Goal: Task Accomplishment & Management: Manage account settings

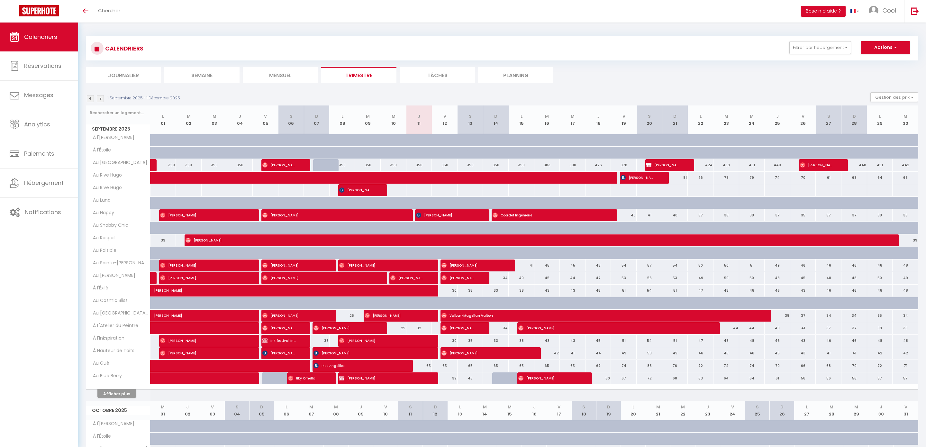
click at [526, 74] on li "Planning" at bounding box center [515, 75] width 75 height 16
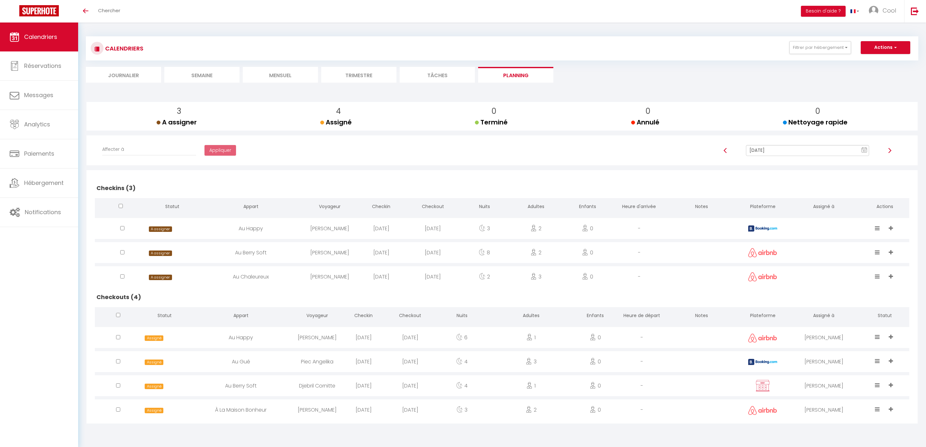
scroll to position [22, 0]
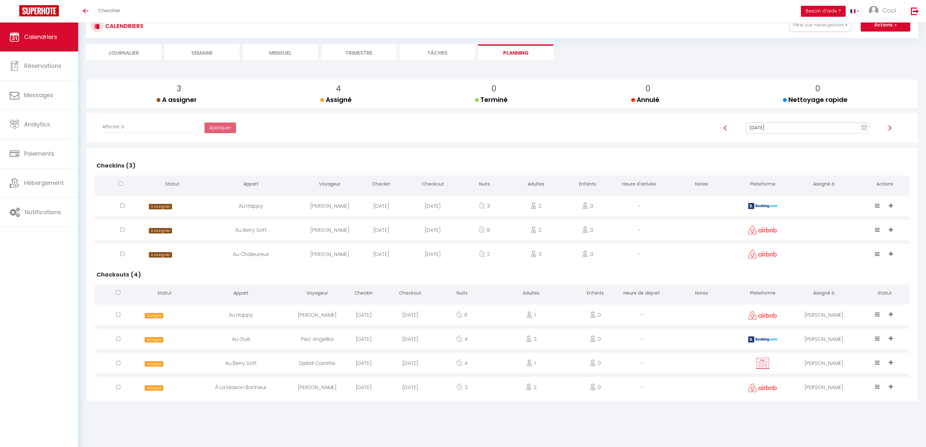
click at [777, 129] on input "[DATE]" at bounding box center [807, 127] width 123 height 11
click at [800, 131] on input "[DATE]" at bounding box center [807, 127] width 123 height 11
click at [847, 169] on td "12" at bounding box center [849, 172] width 10 height 10
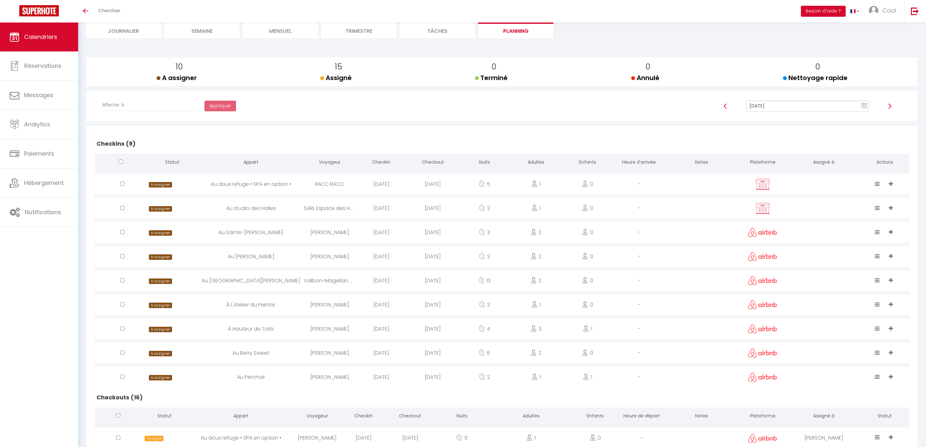
scroll to position [0, 0]
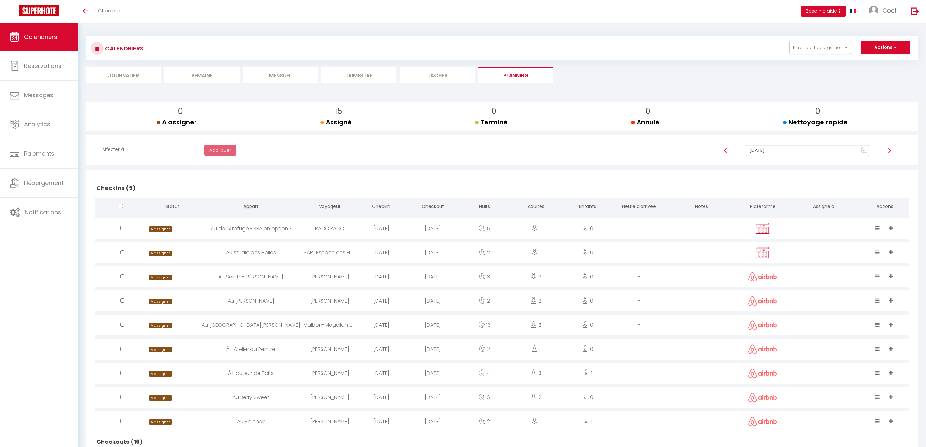
click at [770, 150] on input "[DATE]" at bounding box center [807, 150] width 123 height 11
click at [856, 195] on td "13" at bounding box center [859, 195] width 10 height 10
type input "[DATE]"
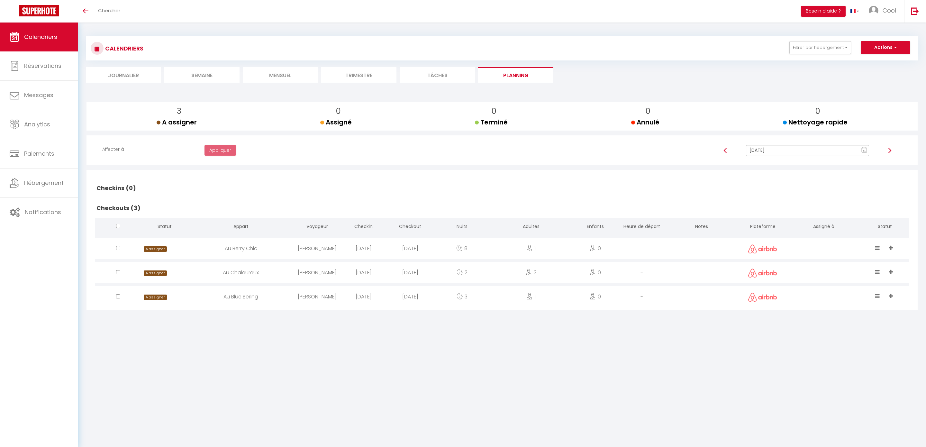
scroll to position [22, 0]
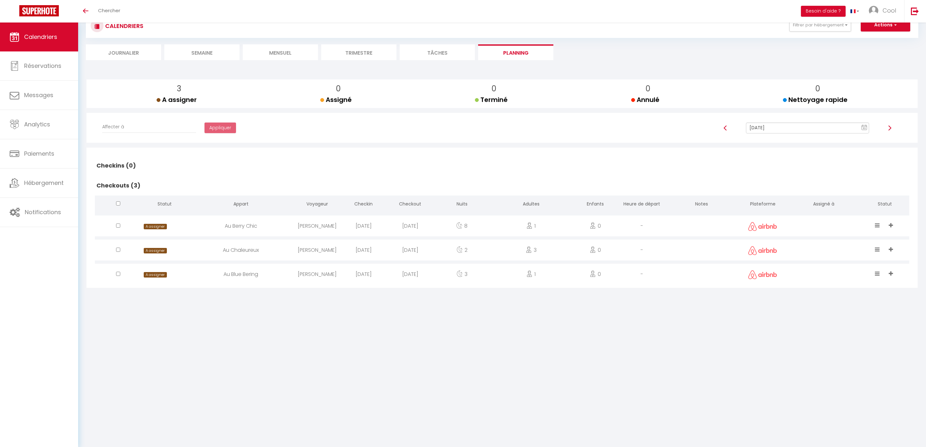
click at [795, 224] on div at bounding box center [823, 225] width 73 height 21
select select "0"
select select "1"
select select
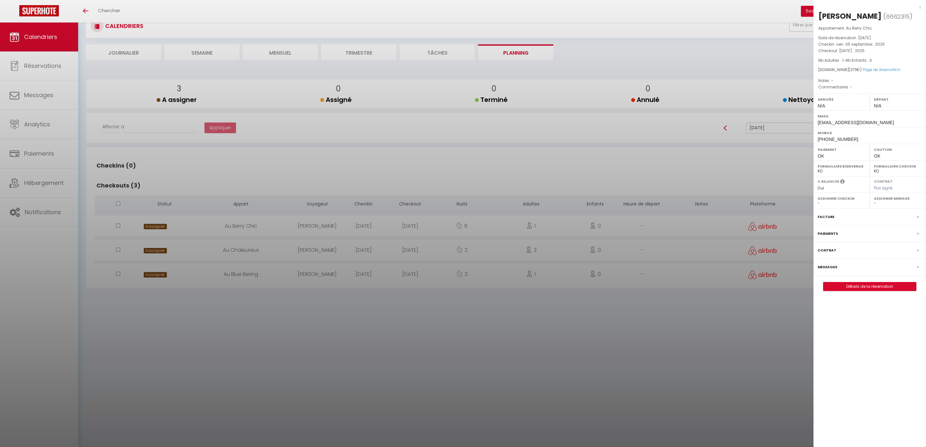
click at [877, 206] on select "- [PERSON_NAME] [PERSON_NAME] [PERSON_NAME] [PERSON_NAME] Lebouiha [PERSON_NAME…" at bounding box center [898, 203] width 48 height 6
select select "45420"
drag, startPoint x: 762, startPoint y: 233, endPoint x: 759, endPoint y: 232, distance: 3.7
click at [762, 233] on div at bounding box center [463, 223] width 926 height 447
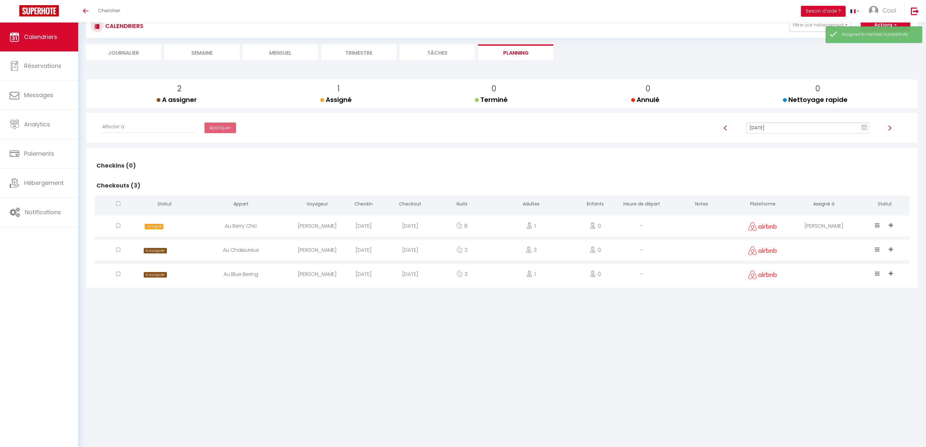
click at [819, 249] on body "🟢 Des questions ou besoin d'assistance pour la migration AirBnB? Connectez-vous…" at bounding box center [463, 223] width 926 height 447
click at [838, 251] on div at bounding box center [823, 249] width 73 height 21
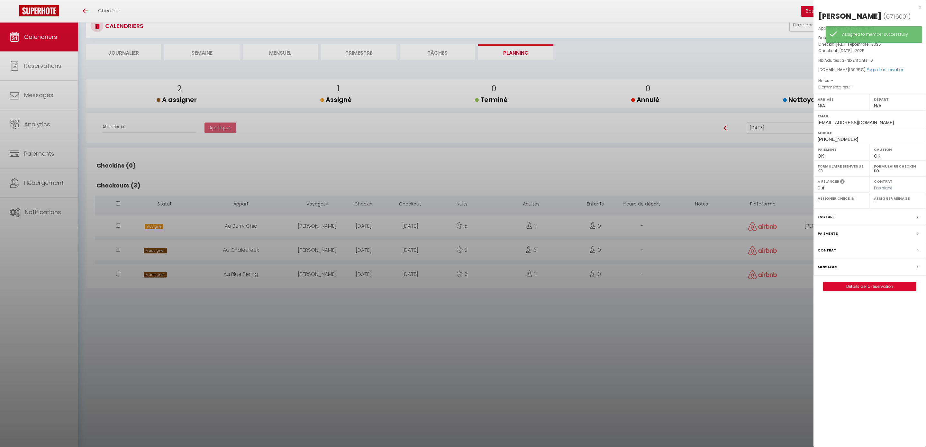
click at [880, 204] on select "- [PERSON_NAME] [PERSON_NAME] [PERSON_NAME] [PERSON_NAME] Lebouiha [PERSON_NAME…" at bounding box center [898, 203] width 48 height 6
select select "45420"
click at [745, 282] on div at bounding box center [463, 223] width 926 height 447
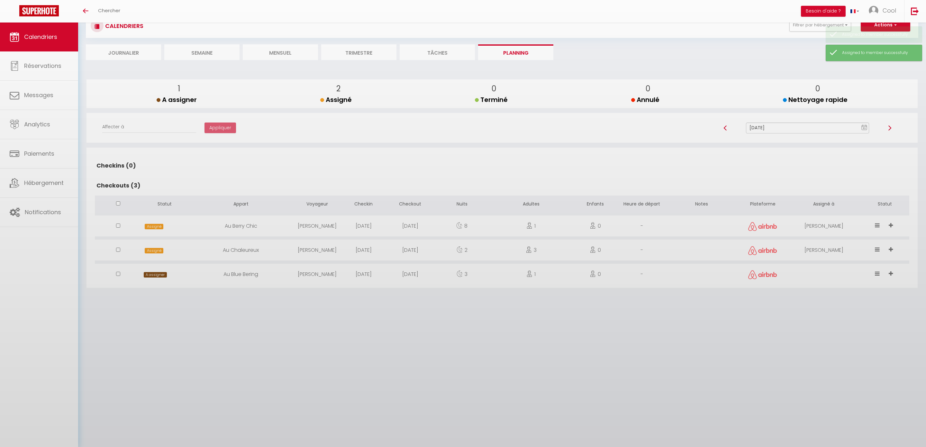
click at [813, 277] on body "🟢 Des questions ou besoin d'assistance pour la migration AirBnB? Connectez-vous…" at bounding box center [463, 223] width 926 height 447
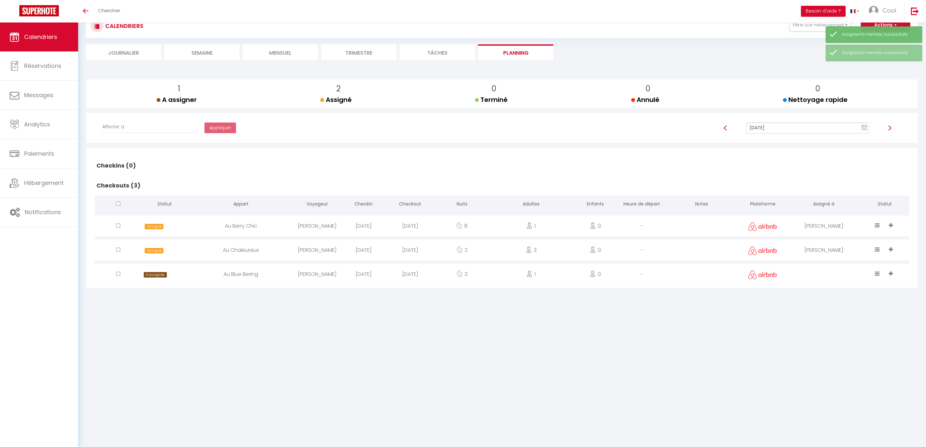
click at [828, 283] on div at bounding box center [823, 274] width 73 height 21
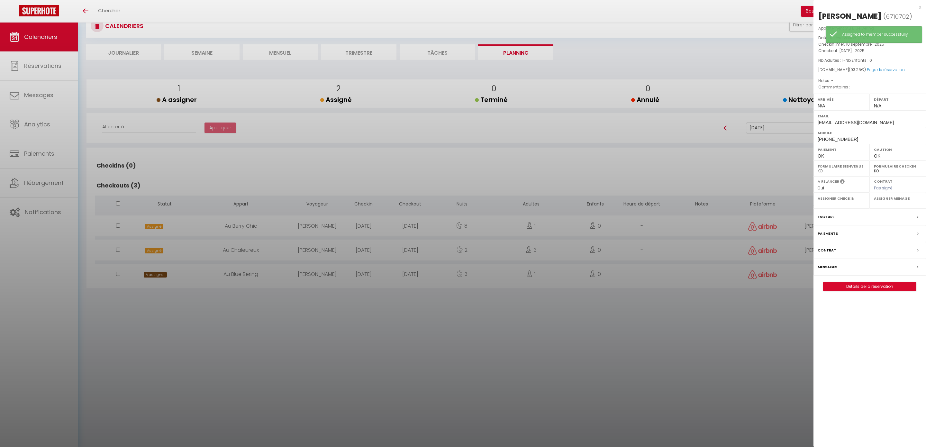
click at [880, 207] on div "Assigner Menage - [PERSON_NAME] [PERSON_NAME] [PERSON_NAME] [PERSON_NAME] [PERS…" at bounding box center [897, 201] width 56 height 16
click at [880, 205] on select "- [PERSON_NAME] [PERSON_NAME] [PERSON_NAME] [PERSON_NAME] Lebouiha [PERSON_NAME…" at bounding box center [898, 203] width 48 height 6
select select "45420"
click at [403, 312] on div at bounding box center [463, 223] width 926 height 447
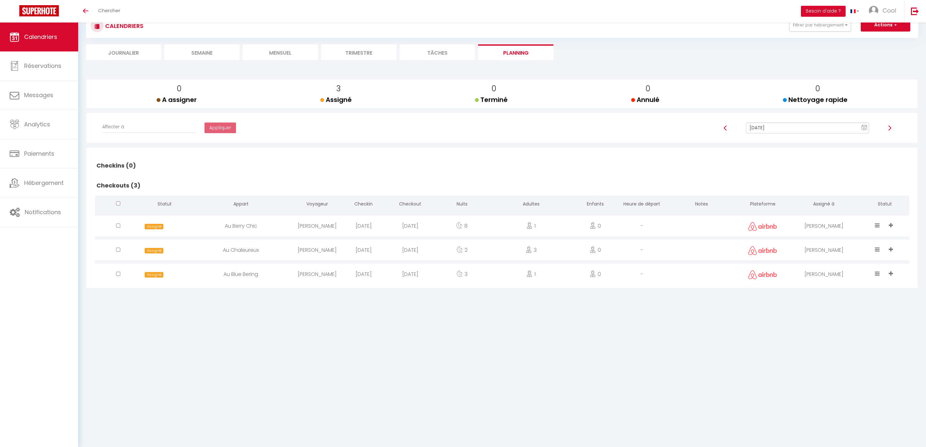
click at [746, 129] on input "[DATE]" at bounding box center [807, 127] width 123 height 11
click at [800, 182] on td "14" at bounding box center [798, 183] width 10 height 10
type input "[DATE]"
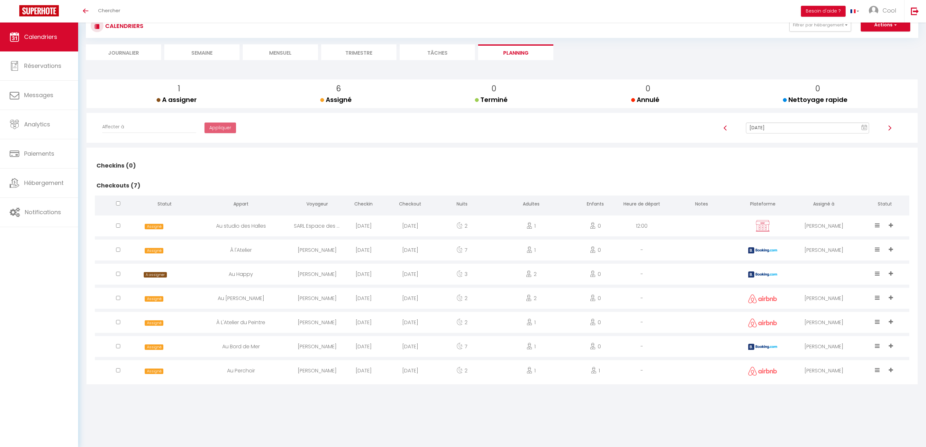
click at [819, 275] on div at bounding box center [823, 274] width 73 height 21
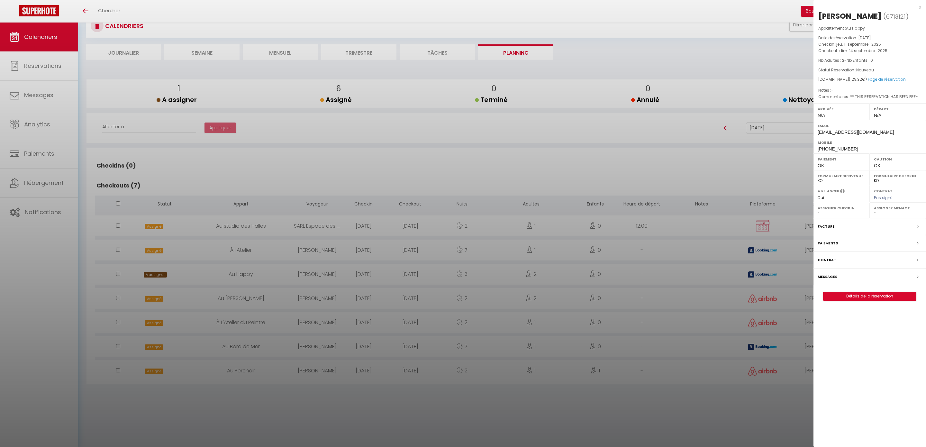
click at [874, 218] on div "Assigner Menage - [PERSON_NAME] [PERSON_NAME] [PERSON_NAME] [PERSON_NAME] [PERS…" at bounding box center [897, 210] width 56 height 16
click at [876, 215] on select "- [PERSON_NAME] [PERSON_NAME] [PERSON_NAME] [PERSON_NAME] Lebouiha [PERSON_NAME…" at bounding box center [898, 213] width 48 height 6
select select "49444"
click at [584, 405] on div at bounding box center [463, 223] width 926 height 447
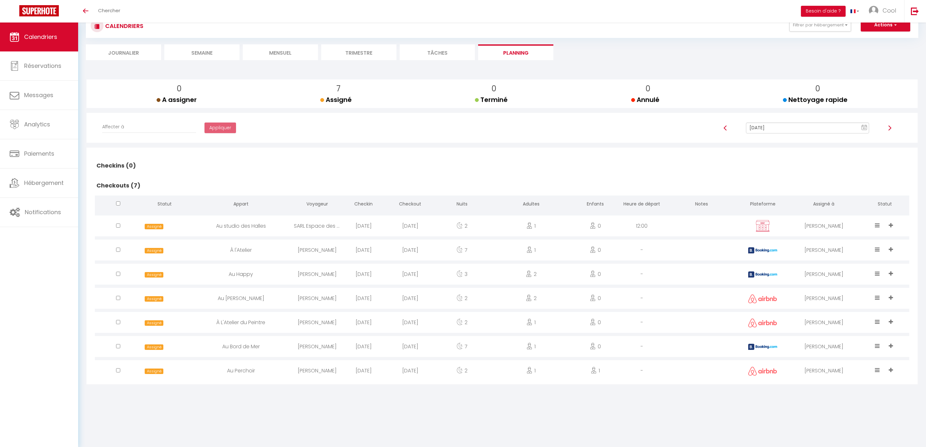
click at [772, 124] on input "[DATE]" at bounding box center [807, 127] width 123 height 11
click at [808, 179] on td "15" at bounding box center [808, 183] width 10 height 10
type input "[DATE]"
checkbox input "false"
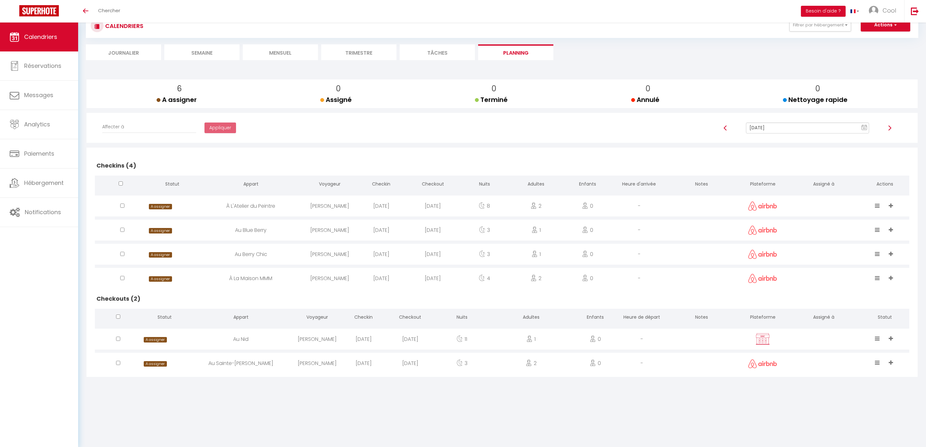
click at [791, 130] on input "[DATE]" at bounding box center [807, 127] width 123 height 11
click at [821, 185] on td "16" at bounding box center [818, 183] width 10 height 10
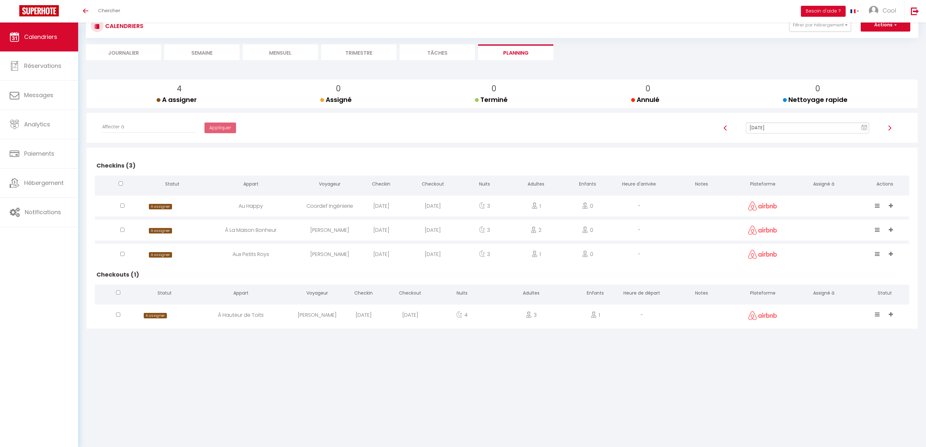
click at [802, 124] on input "[DATE]" at bounding box center [807, 127] width 123 height 11
click at [825, 185] on td "17" at bounding box center [828, 183] width 10 height 10
type input "[DATE]"
